Goal: Task Accomplishment & Management: Use online tool/utility

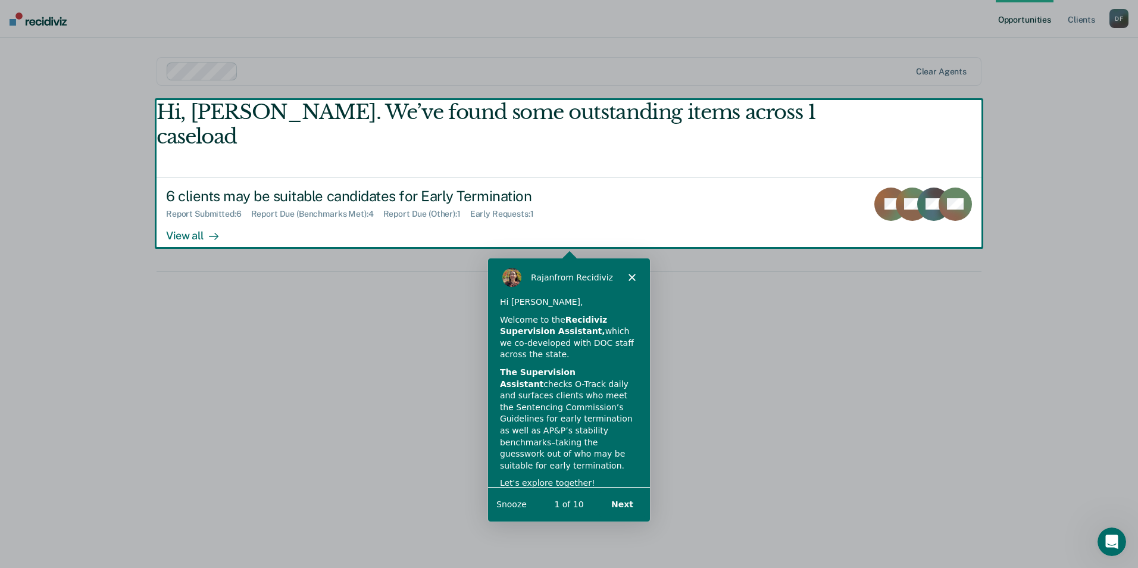
click at [623, 500] on button "Next" at bounding box center [621, 503] width 46 height 24
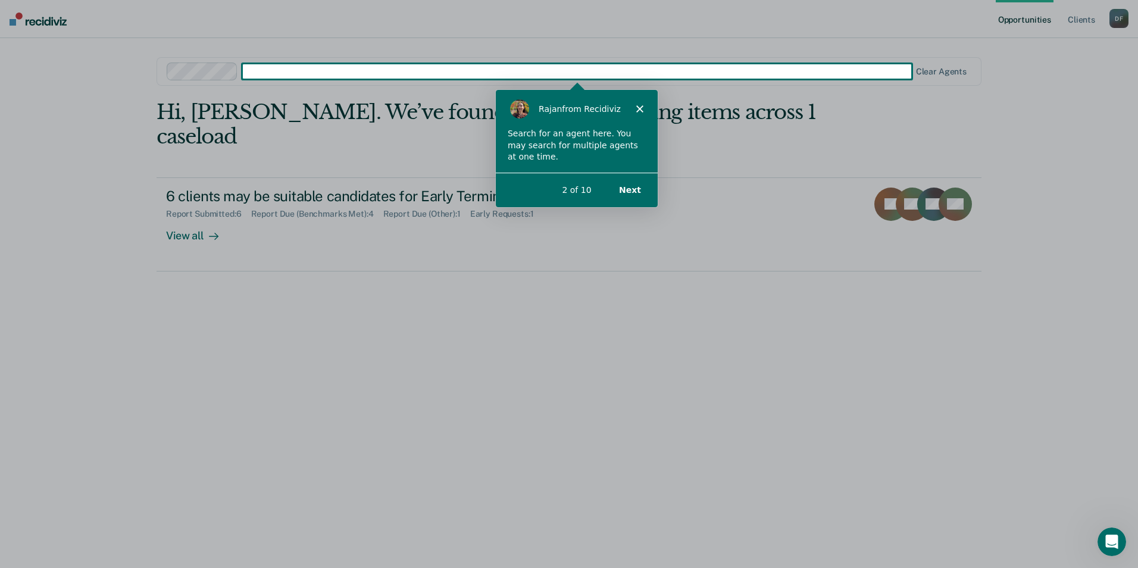
click at [637, 193] on button "Next" at bounding box center [629, 189] width 46 height 24
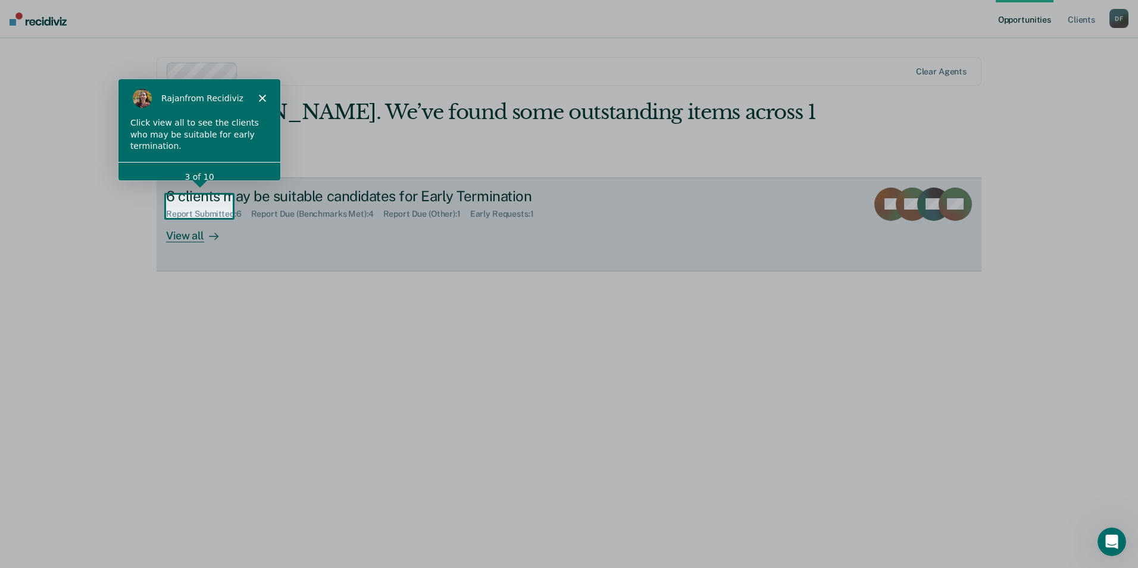
click at [188, 219] on div "View all" at bounding box center [199, 230] width 67 height 23
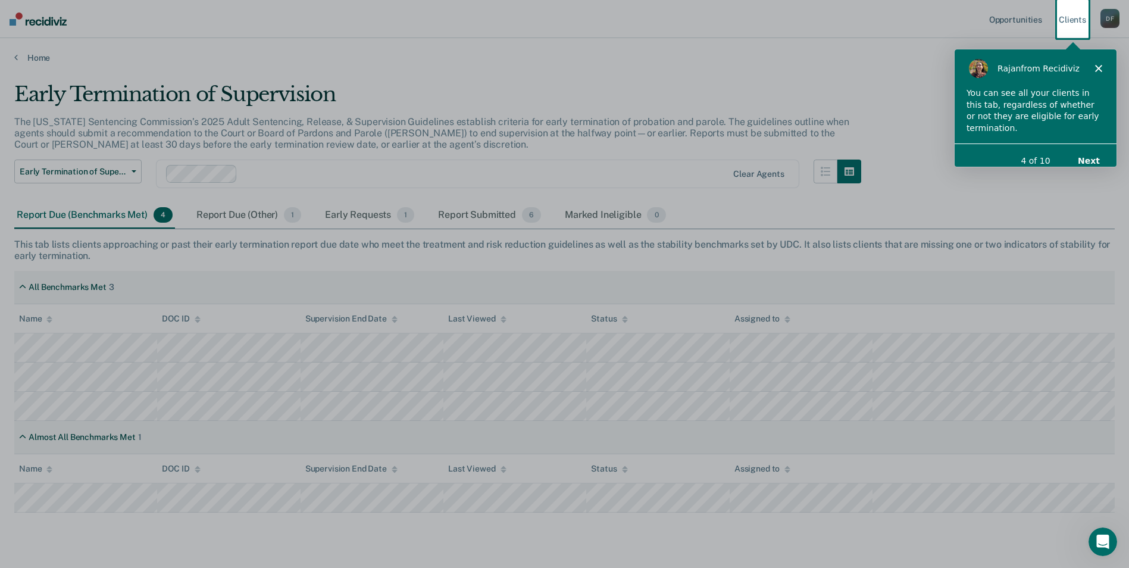
click at [1093, 148] on button "Next" at bounding box center [1088, 160] width 46 height 24
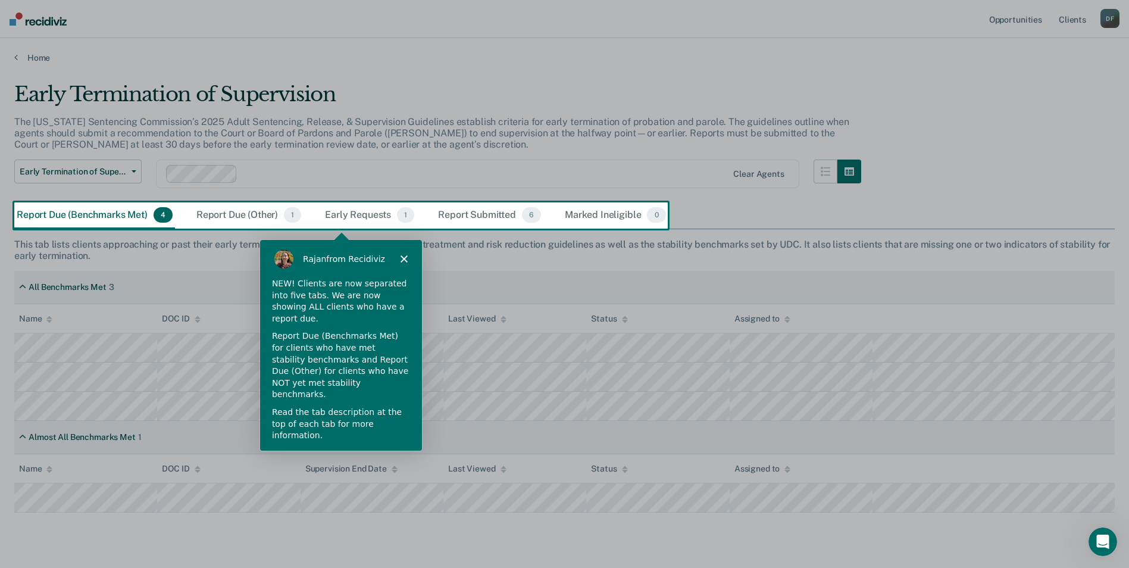
click at [396, 455] on button "Next" at bounding box center [394, 467] width 46 height 24
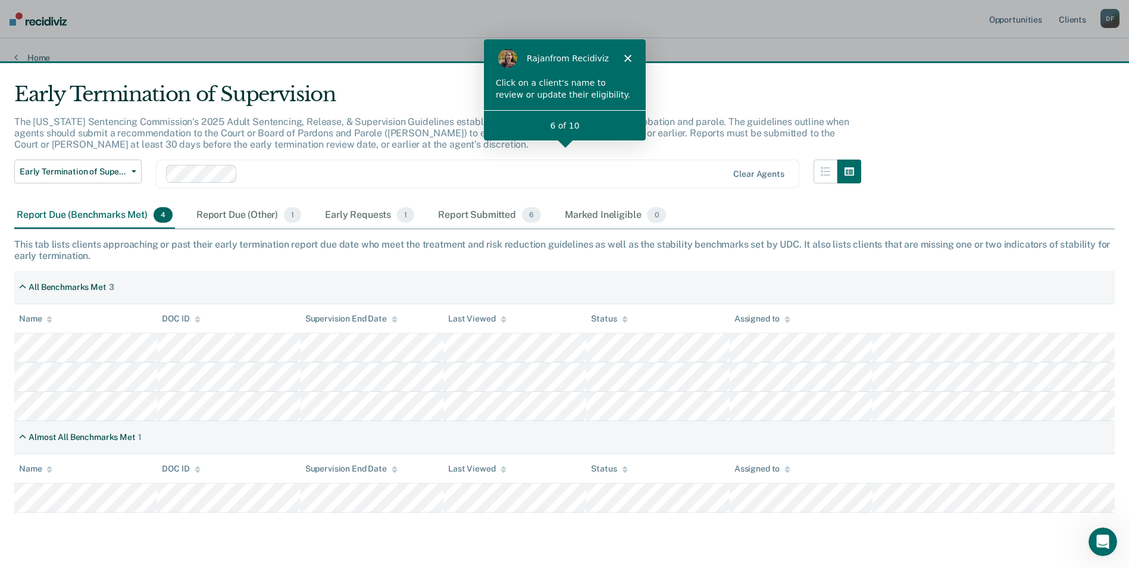
scroll to position [30, 0]
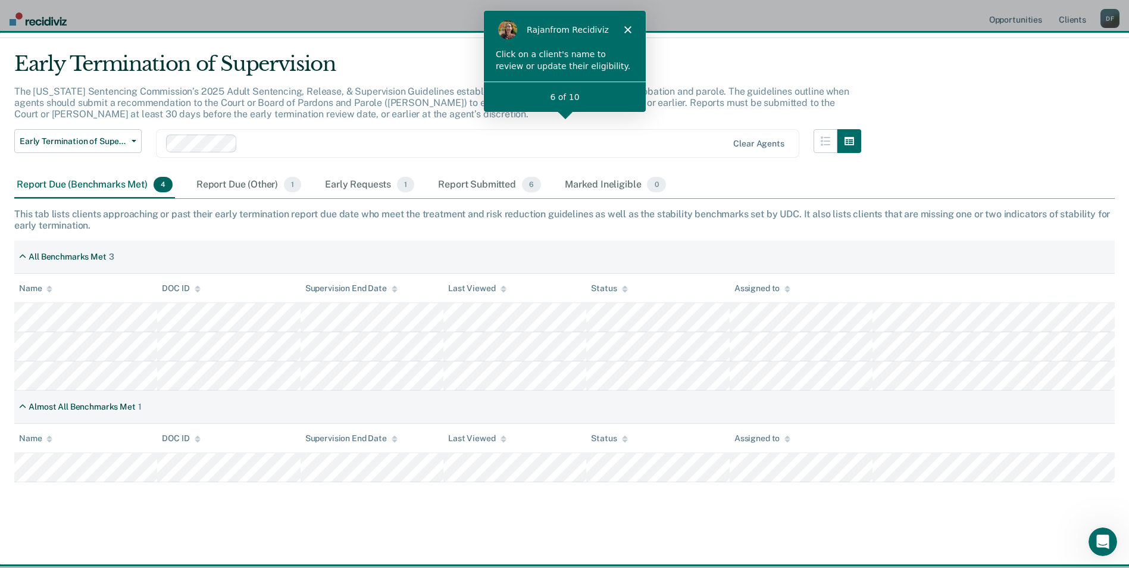
click at [576, 84] on div "6 of 10" at bounding box center [563, 96] width 162 height 30
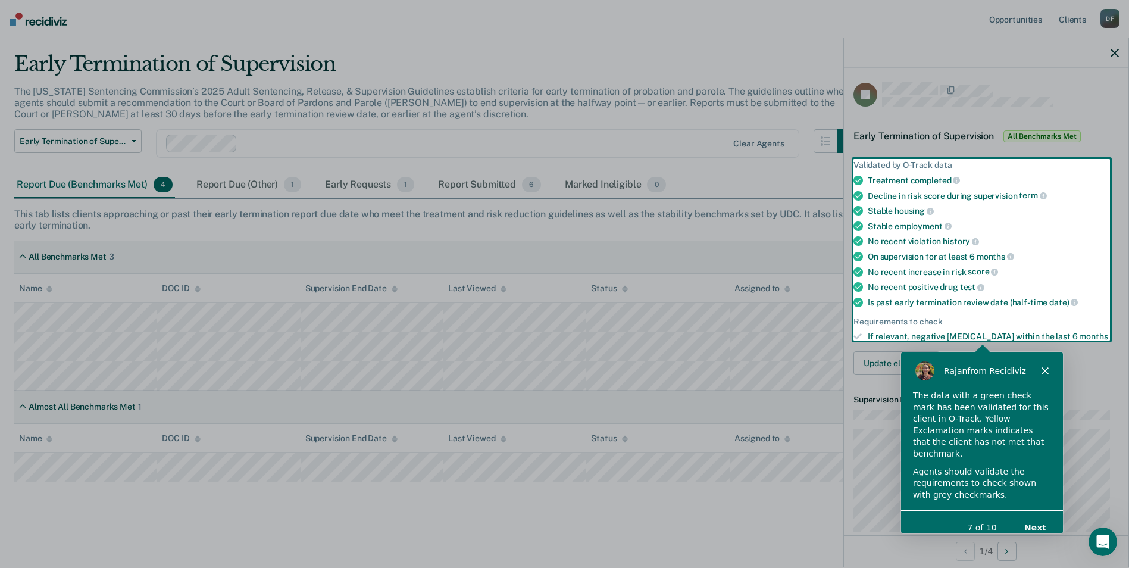
scroll to position [0, 0]
click at [1036, 514] on button "Next" at bounding box center [1034, 526] width 46 height 24
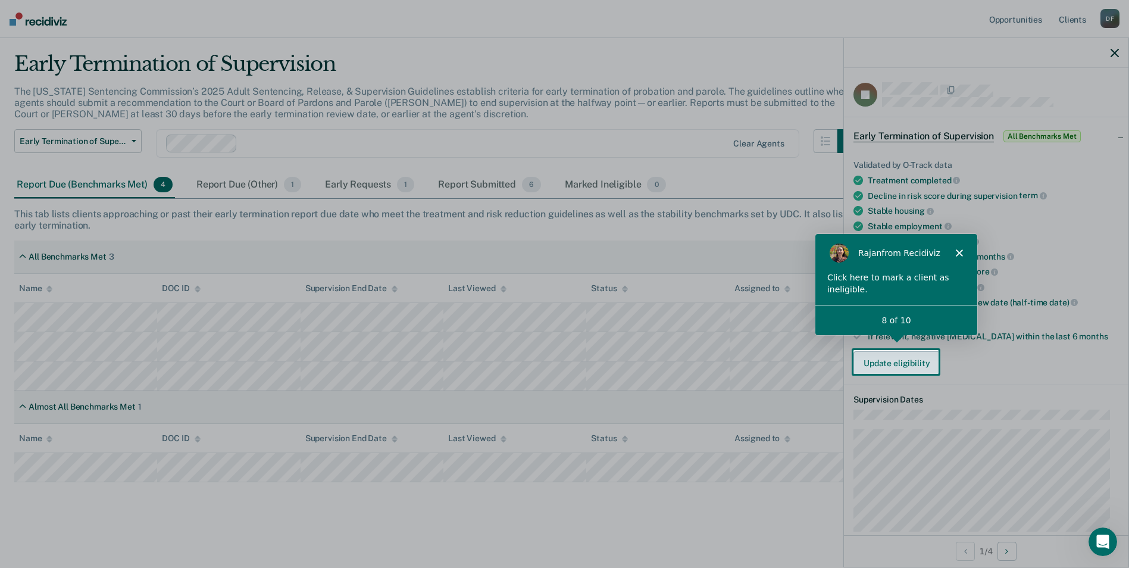
click at [901, 356] on button "Update eligibility" at bounding box center [896, 363] width 86 height 24
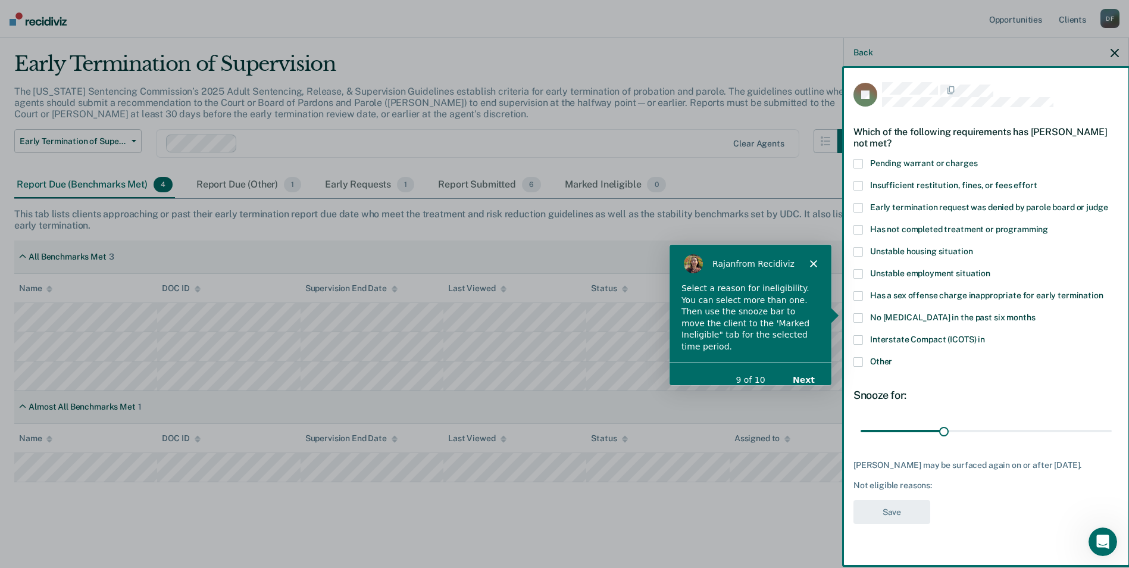
click at [803, 366] on button "Next" at bounding box center [803, 378] width 46 height 24
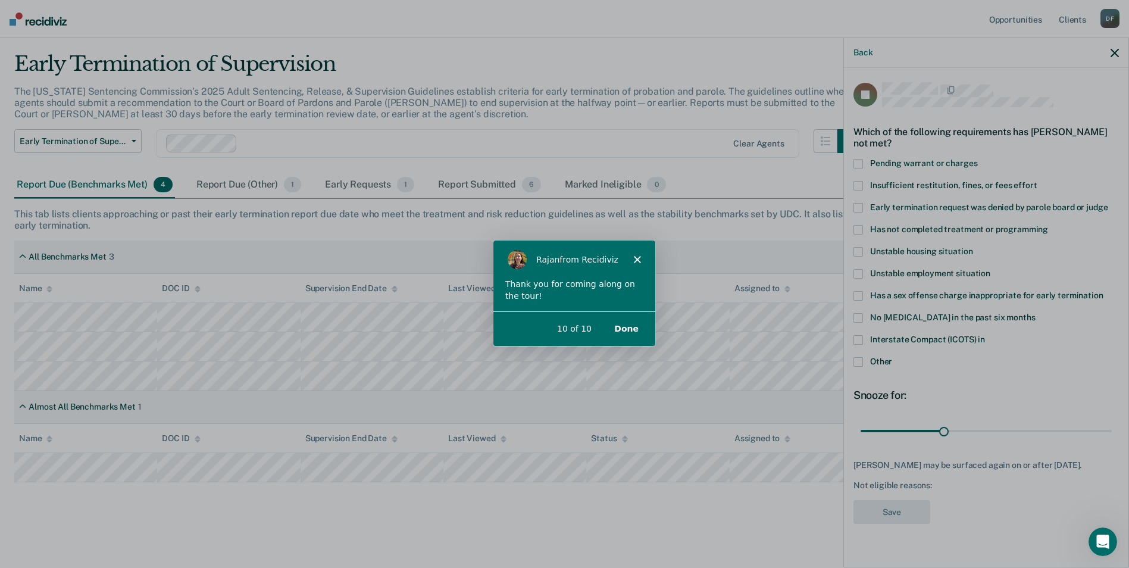
click at [626, 324] on button "Done" at bounding box center [625, 328] width 48 height 24
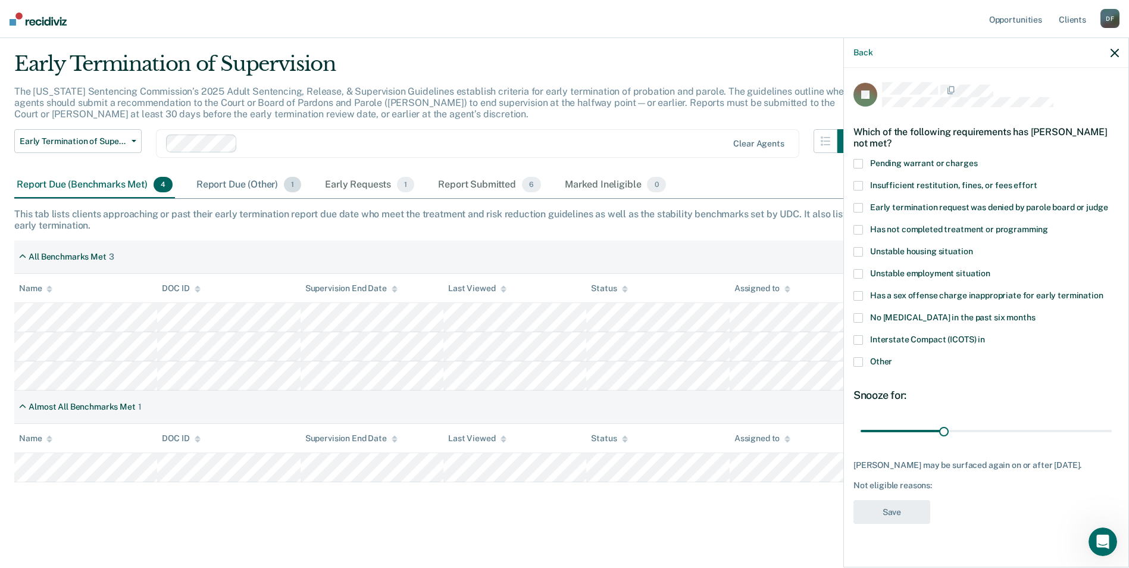
click at [262, 187] on div "Report Due (Other) 1" at bounding box center [248, 185] width 109 height 26
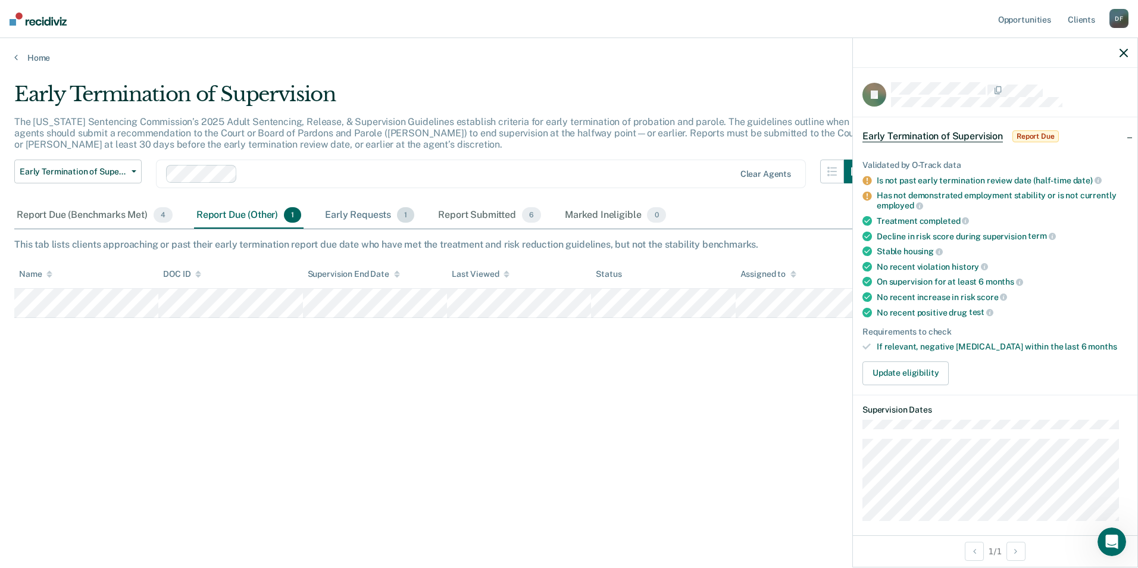
click at [344, 211] on div "Early Requests 1" at bounding box center [369, 215] width 94 height 26
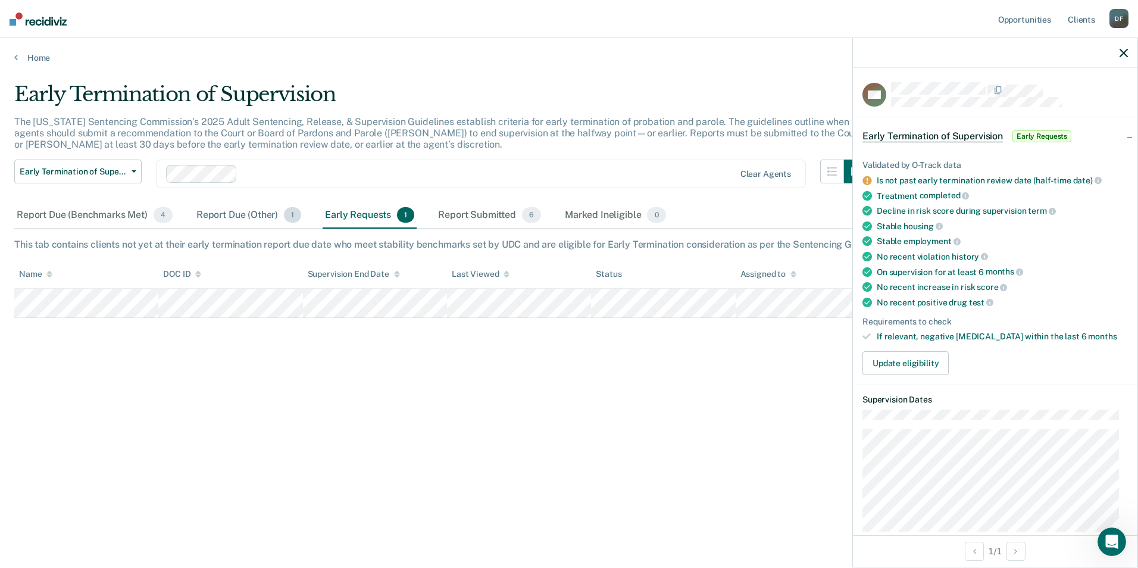
click at [227, 218] on div "Report Due (Other) 1" at bounding box center [248, 215] width 109 height 26
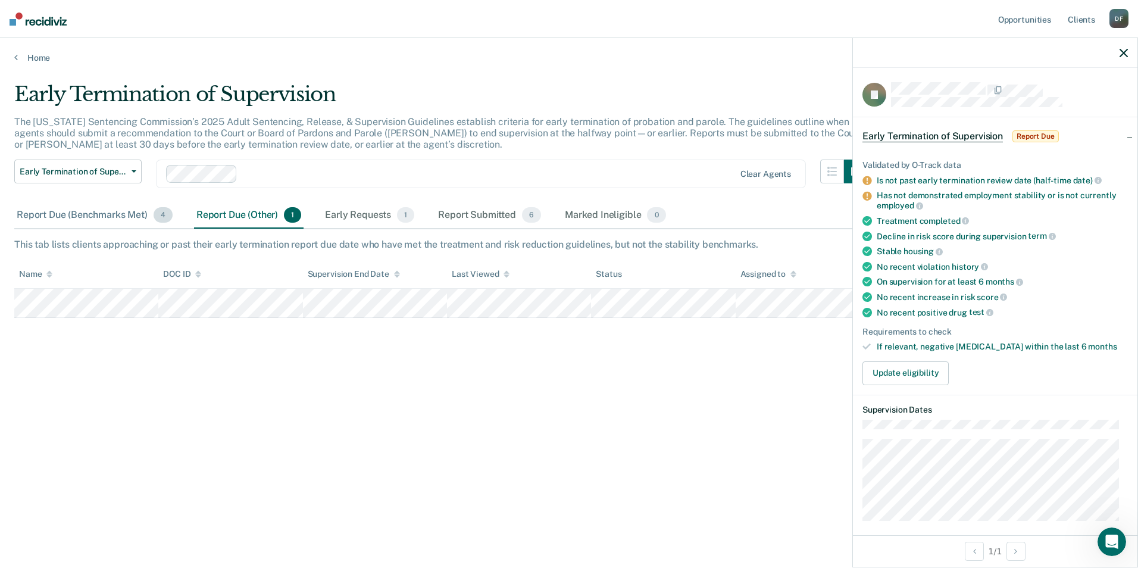
click at [117, 219] on div "Report Due (Benchmarks Met) 4" at bounding box center [94, 215] width 161 height 26
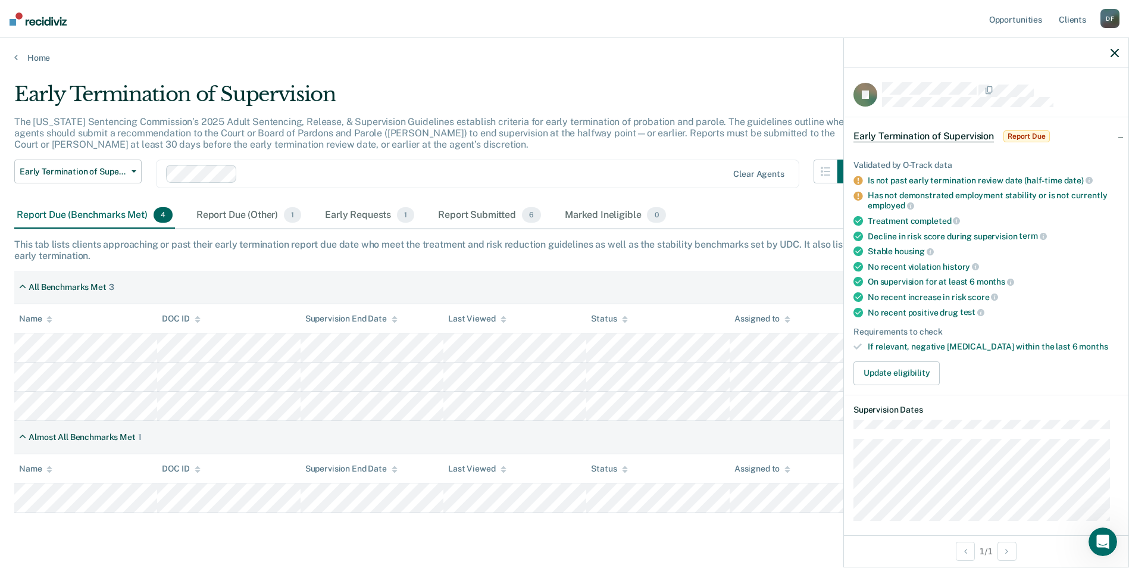
drag, startPoint x: 117, startPoint y: 219, endPoint x: 173, endPoint y: 222, distance: 56.0
click at [173, 222] on div "Report Due (Benchmarks Met) 4" at bounding box center [94, 215] width 161 height 26
click at [622, 217] on div "Marked Ineligible 0" at bounding box center [615, 215] width 106 height 26
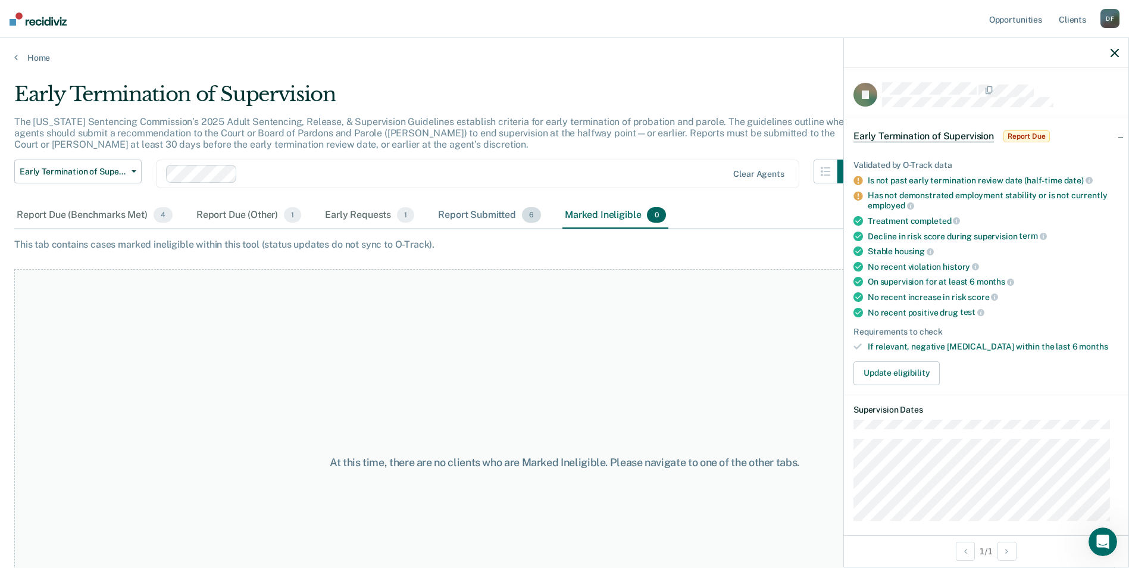
click at [492, 212] on div "Report Submitted 6" at bounding box center [489, 215] width 108 height 26
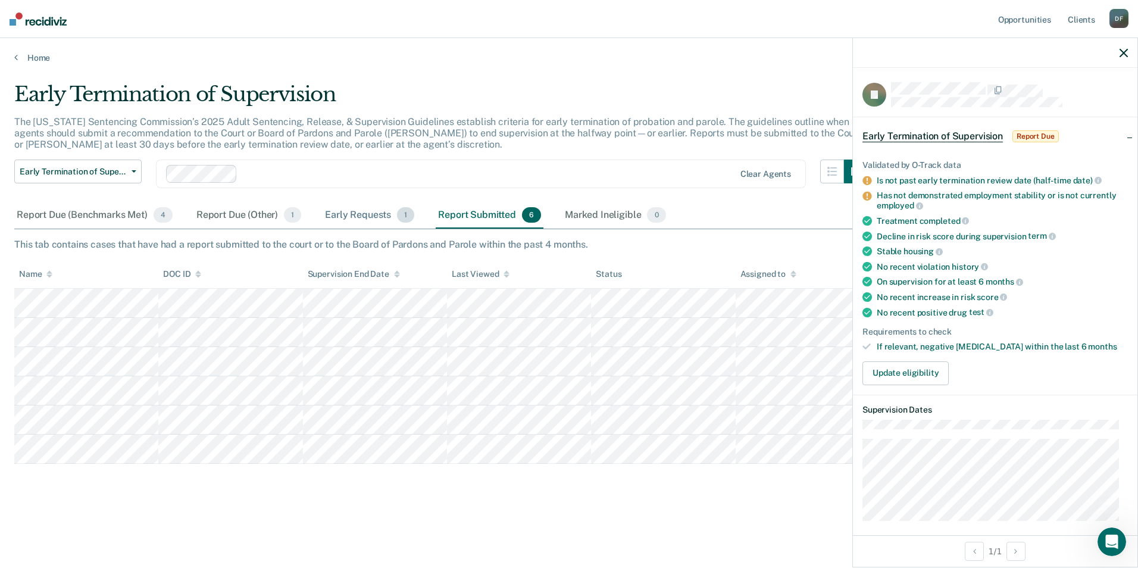
click at [362, 218] on div "Early Requests 1" at bounding box center [369, 215] width 94 height 26
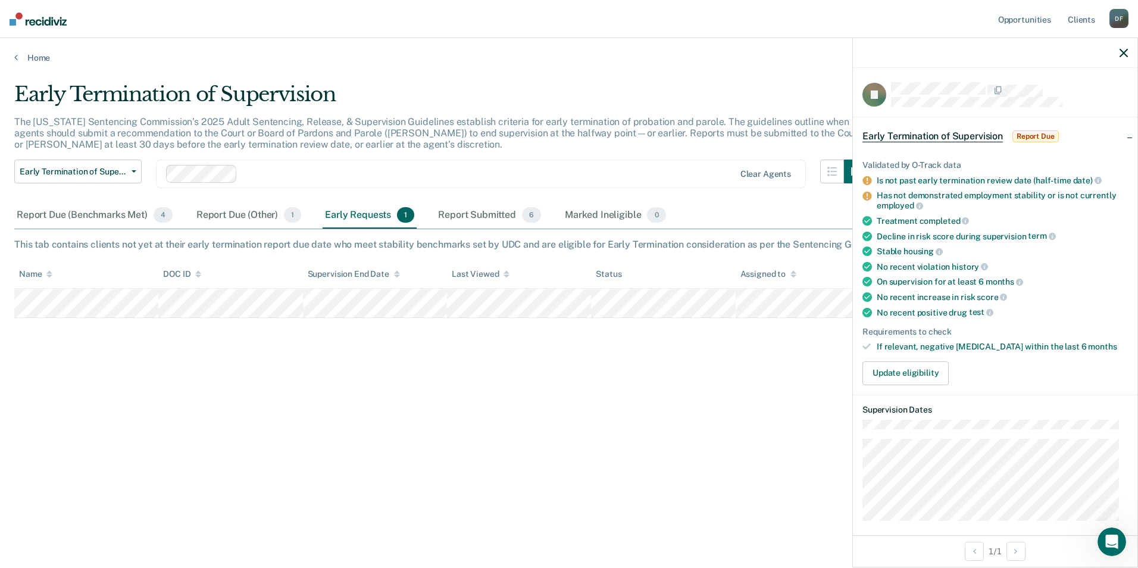
click at [1126, 57] on icon "button" at bounding box center [1123, 53] width 8 height 8
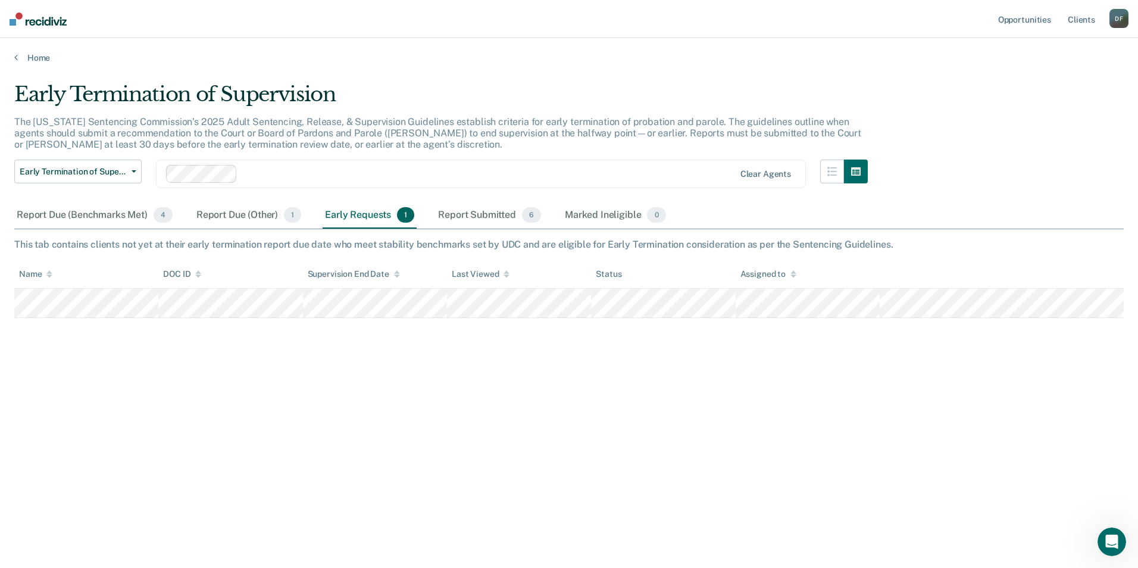
click at [372, 212] on div "Early Requests 1" at bounding box center [369, 215] width 94 height 26
click at [83, 96] on div "Early Termination of Supervision" at bounding box center [440, 99] width 853 height 34
click at [1038, 16] on link "Opportunities" at bounding box center [1024, 19] width 58 height 38
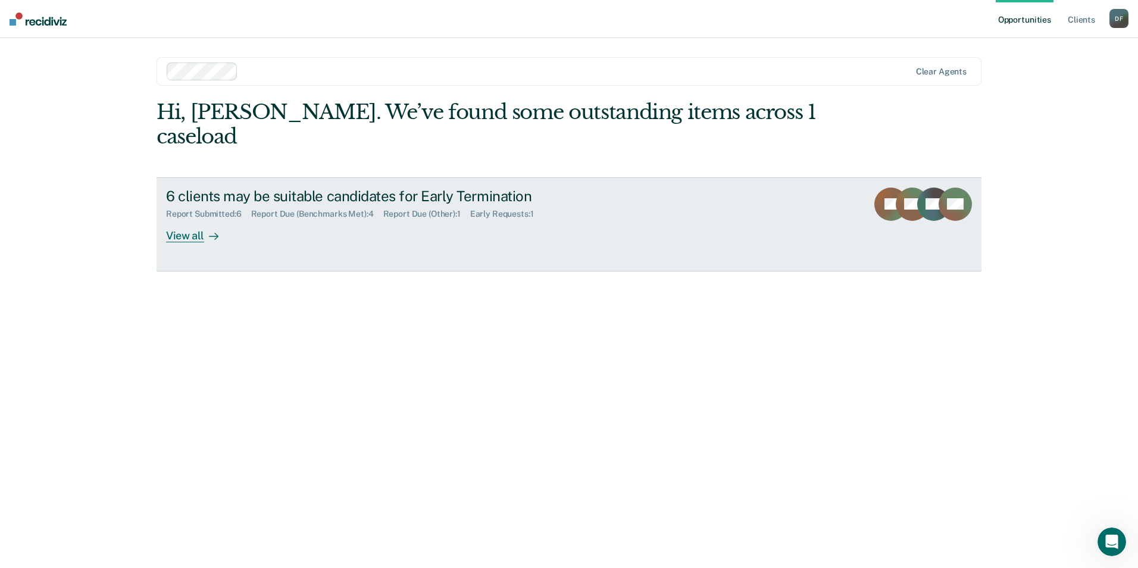
click at [190, 219] on div "View all" at bounding box center [199, 230] width 67 height 23
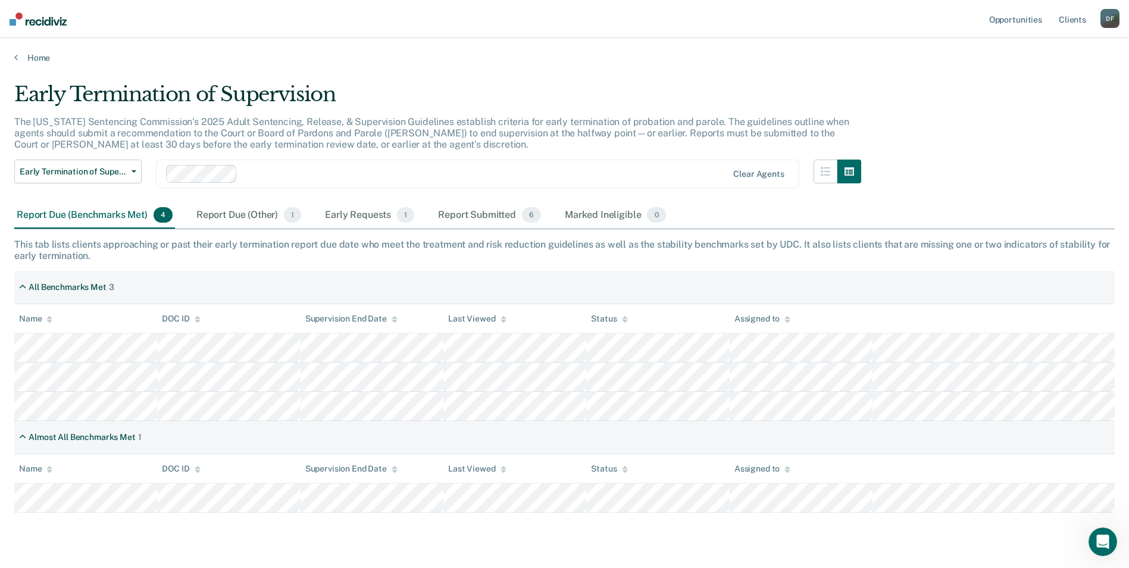
click at [510, 45] on div "Home" at bounding box center [564, 50] width 1129 height 25
